Goal: Download file/media

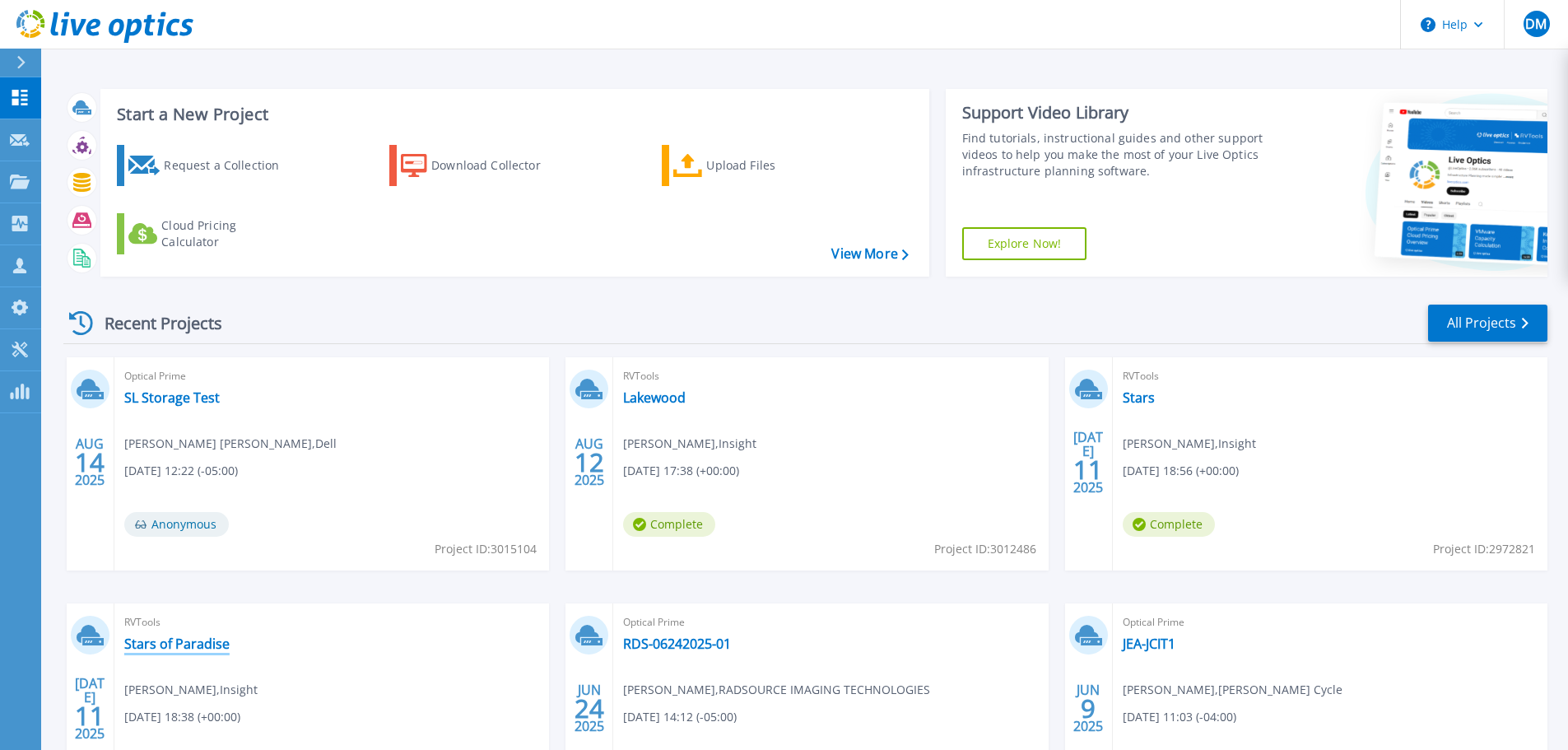
click at [141, 649] on link "Stars of Paradise" at bounding box center [177, 644] width 106 height 16
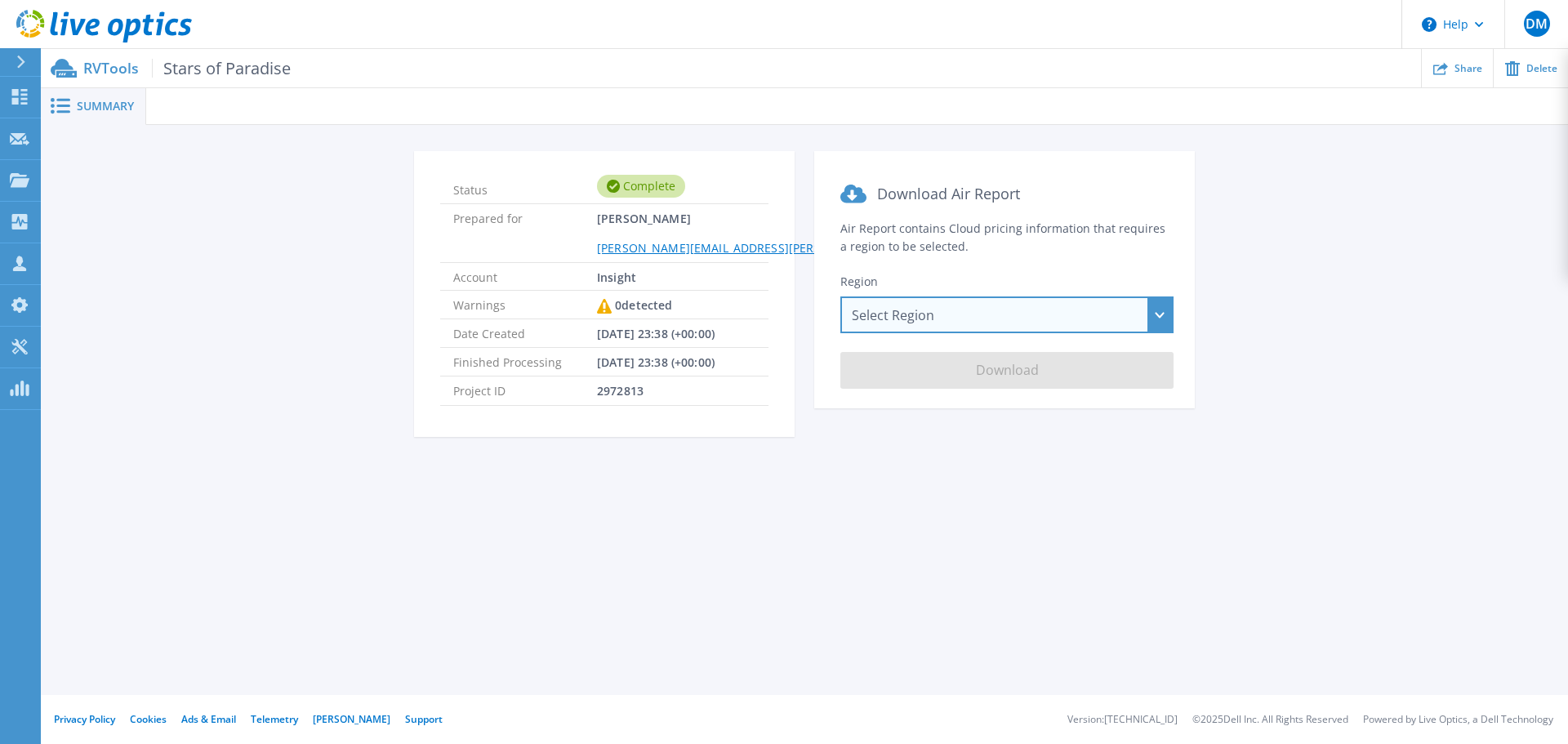
click at [1075, 303] on div "Select Region [GEOGRAPHIC_DATA] ([GEOGRAPHIC_DATA]) [GEOGRAPHIC_DATA] ([GEOGRAP…" at bounding box center [1007, 314] width 333 height 37
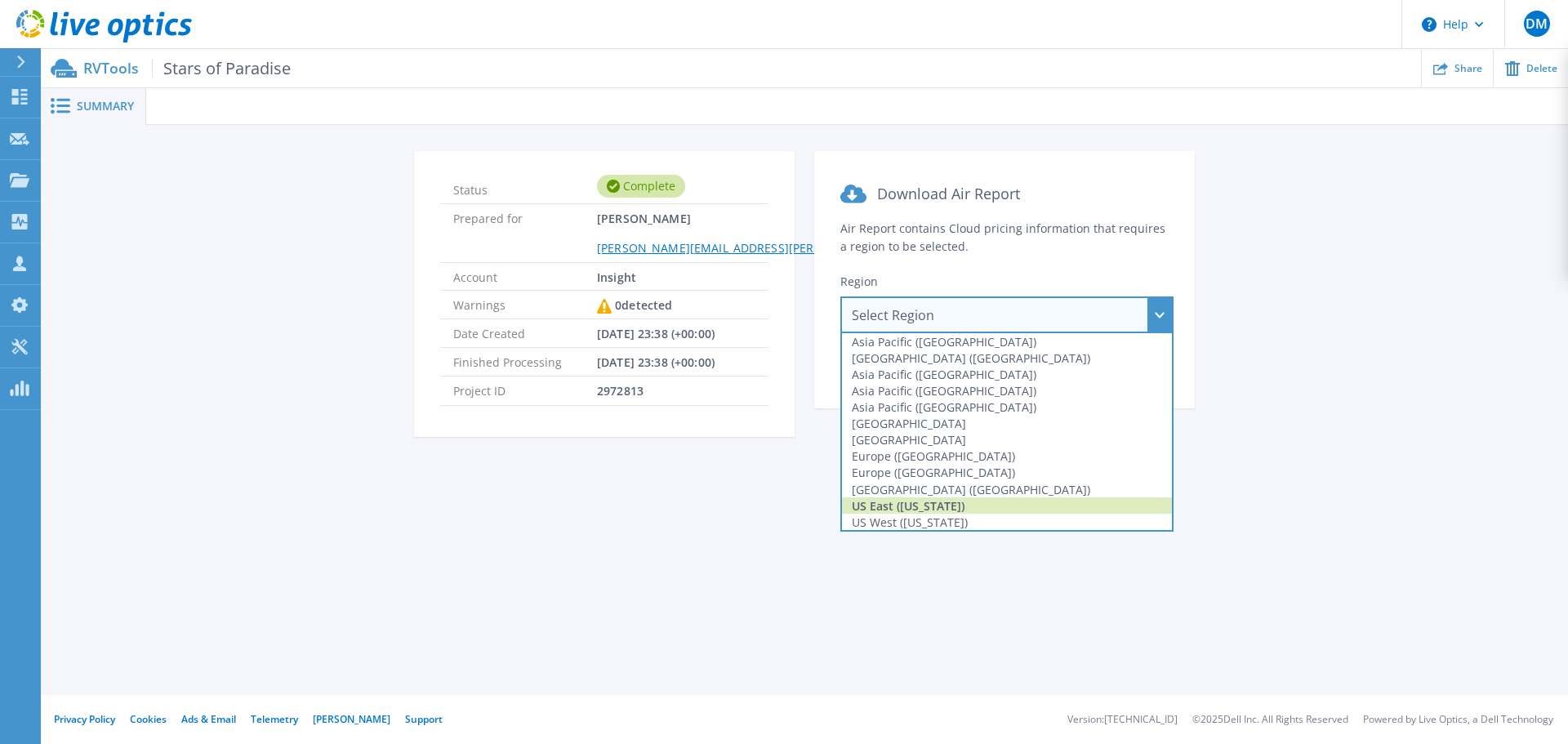
click at [906, 500] on div "US East ([US_STATE])" at bounding box center [1007, 506] width 330 height 16
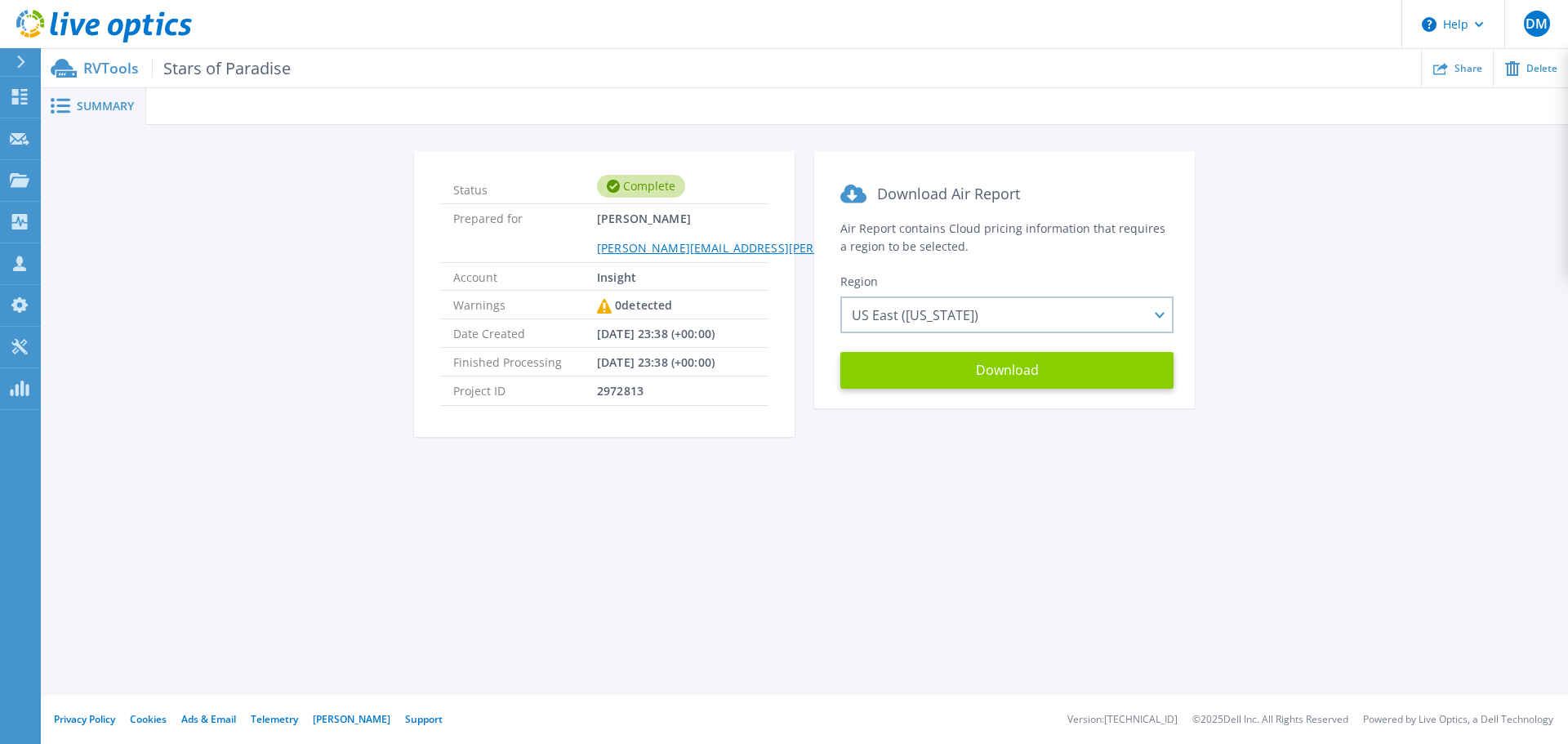
click at [1010, 372] on button "Download" at bounding box center [1007, 370] width 333 height 37
